Goal: Task Accomplishment & Management: Use online tool/utility

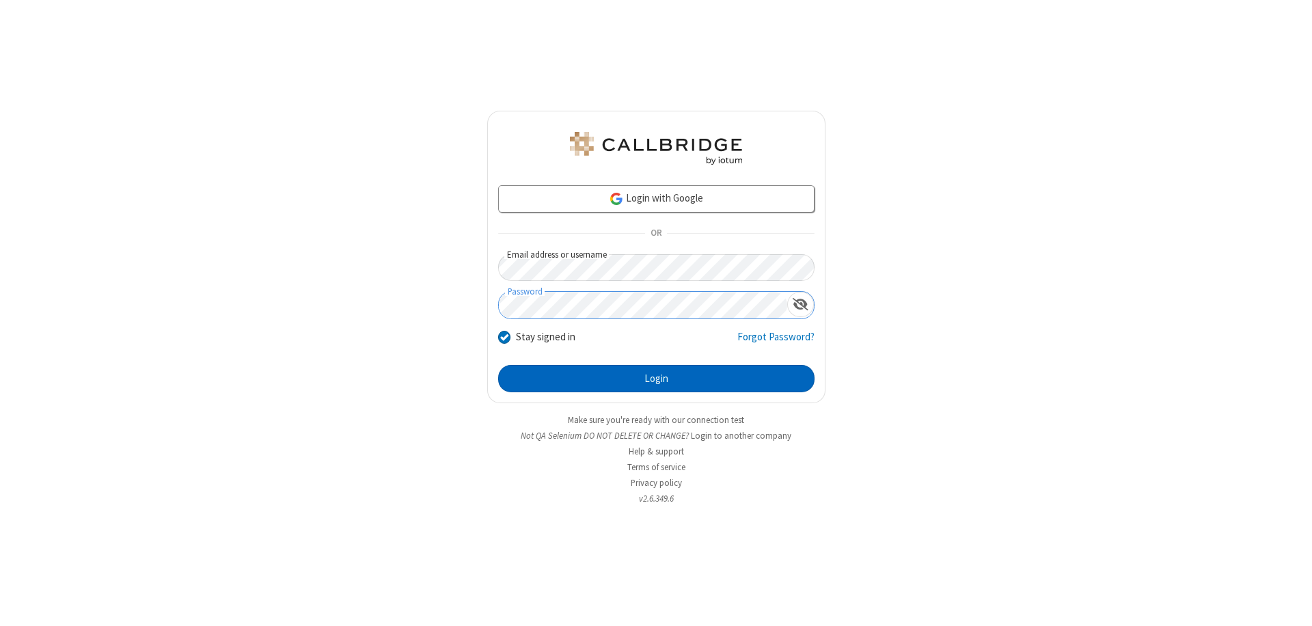
click at [656, 379] on button "Login" at bounding box center [656, 378] width 316 height 27
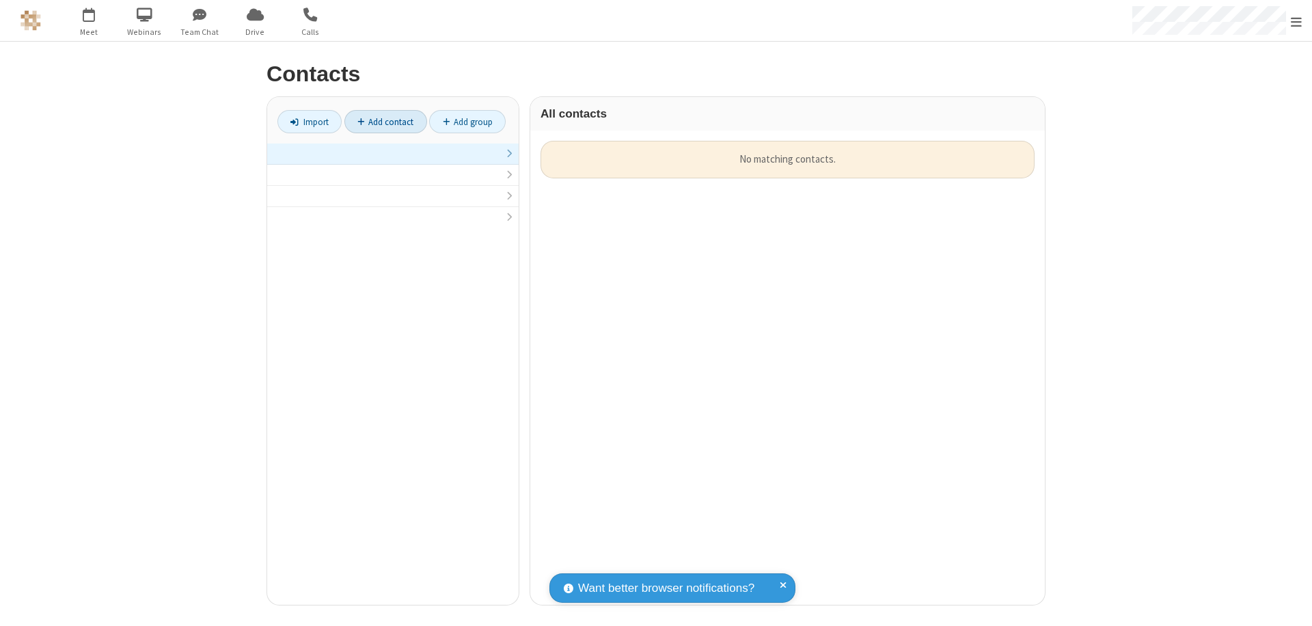
click at [386, 122] on link "Add contact" at bounding box center [386, 121] width 83 height 23
